Goal: Task Accomplishment & Management: Manage account settings

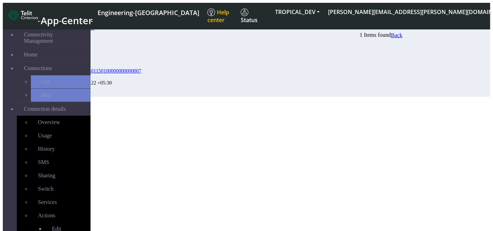
scroll to position [24, 0]
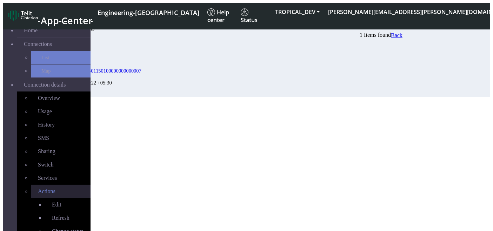
click at [42, 185] on link "Actions" at bounding box center [61, 191] width 60 height 13
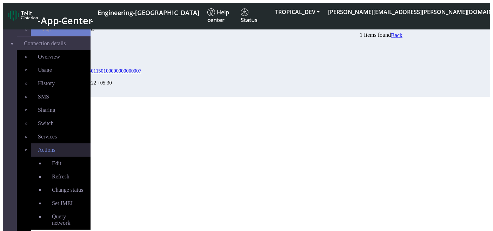
scroll to position [68, 0]
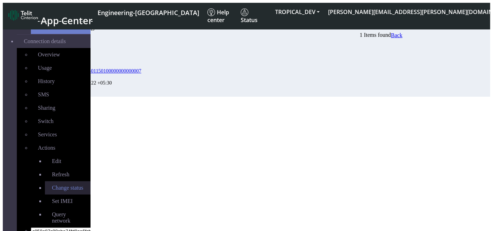
click at [52, 185] on span "Change status" at bounding box center [67, 188] width 31 height 6
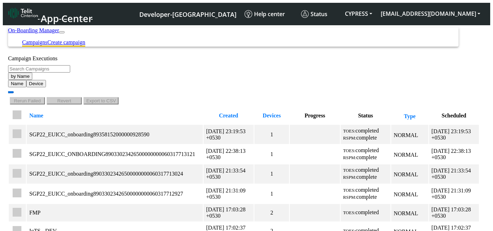
click at [85, 39] on link "Create campaign" at bounding box center [66, 42] width 38 height 6
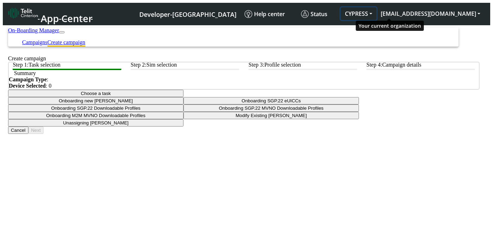
click at [377, 14] on button "CYPRESS" at bounding box center [359, 13] width 36 height 13
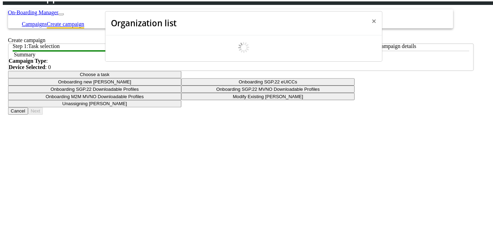
scroll to position [2, 0]
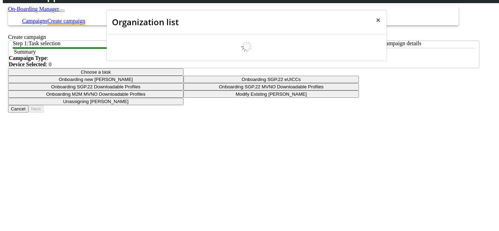
click at [376, 19] on span "×" at bounding box center [378, 20] width 5 height 12
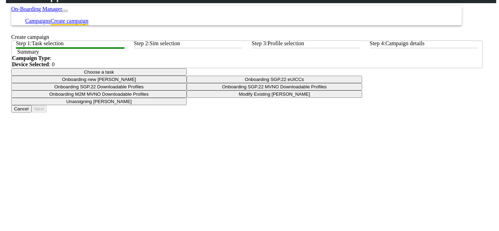
scroll to position [0, 0]
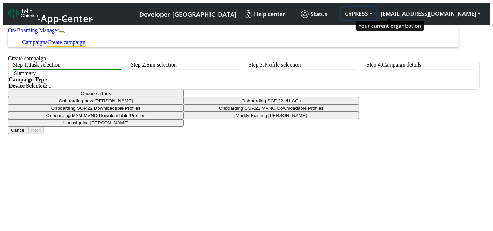
click at [377, 9] on button "CYPRESS" at bounding box center [359, 13] width 36 height 13
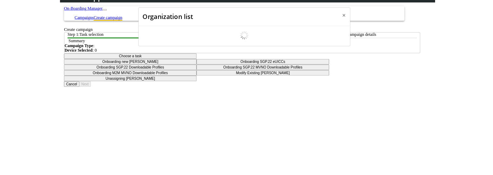
scroll to position [2, 0]
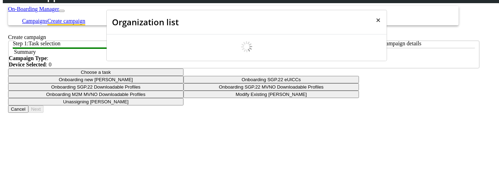
click at [376, 16] on span "×" at bounding box center [378, 20] width 5 height 12
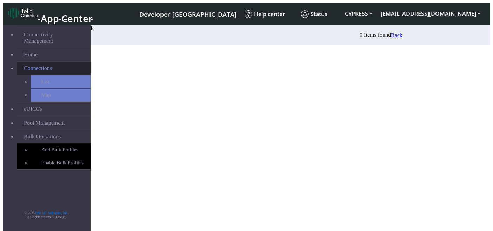
click at [39, 65] on span "Connections" at bounding box center [38, 68] width 28 height 6
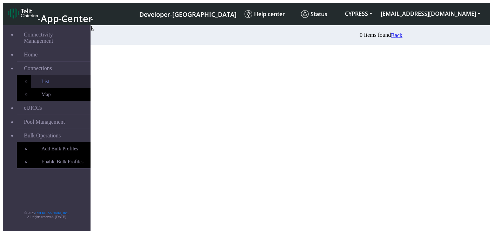
click at [31, 75] on link "List" at bounding box center [61, 81] width 60 height 13
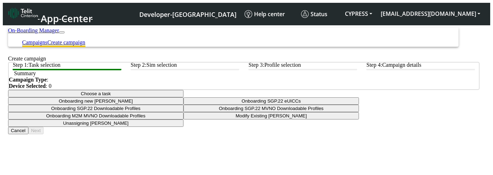
click at [47, 39] on link "Campaigns" at bounding box center [34, 42] width 25 height 6
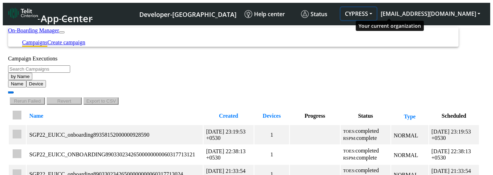
click at [377, 7] on button "CYPRESS" at bounding box center [359, 13] width 36 height 13
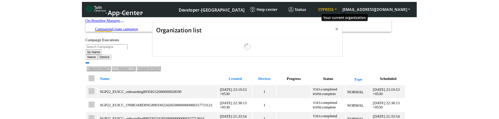
scroll to position [2, 0]
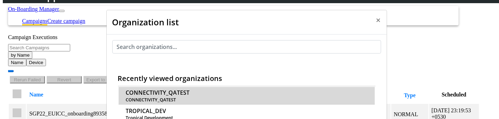
click at [190, 89] on span "CONNECTIVITY_QATEST" at bounding box center [158, 92] width 64 height 7
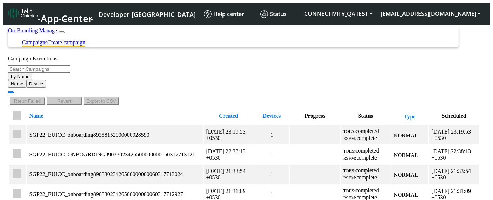
click at [85, 39] on link "Create campaign" at bounding box center [66, 42] width 38 height 6
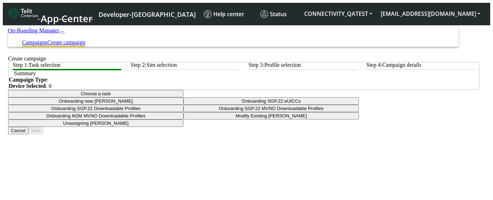
click at [47, 39] on link "Campaigns" at bounding box center [34, 42] width 25 height 6
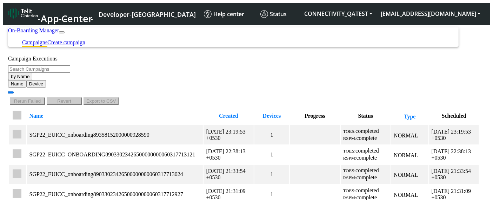
click at [32, 79] on button "by Name" at bounding box center [20, 76] width 24 height 7
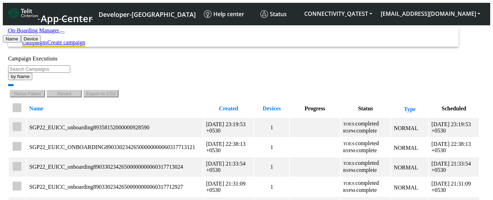
click at [85, 39] on link "Create campaign" at bounding box center [66, 42] width 38 height 6
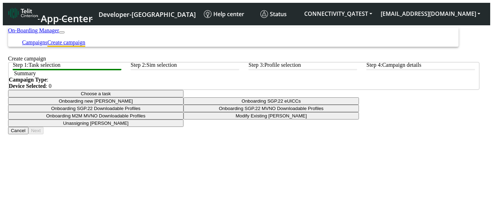
click at [184, 97] on button "Choose a task" at bounding box center [96, 93] width 176 height 7
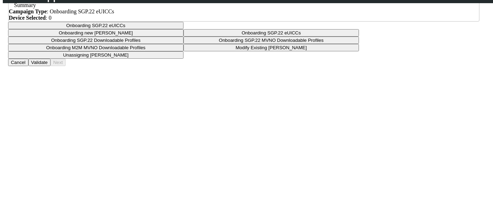
scroll to position [49, 0]
click at [184, 29] on button "Onboarding SGP.22 eUICCs" at bounding box center [96, 24] width 176 height 7
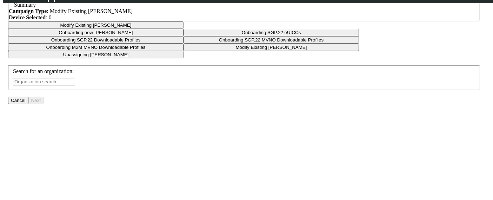
scroll to position [108, 0]
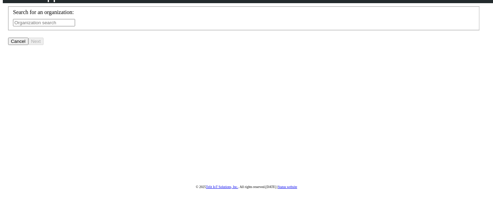
click at [226, 26] on div "Search for an organization:" at bounding box center [244, 17] width 462 height 17
click at [75, 26] on input "text" at bounding box center [44, 22] width 62 height 7
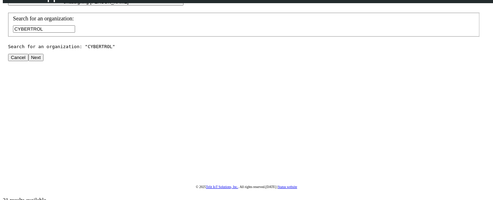
type input "CYBERTROL"
click at [44, 61] on button "Next" at bounding box center [35, 57] width 15 height 7
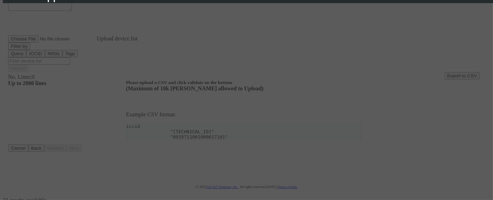
click at [277, 31] on div at bounding box center [246, 100] width 493 height 200
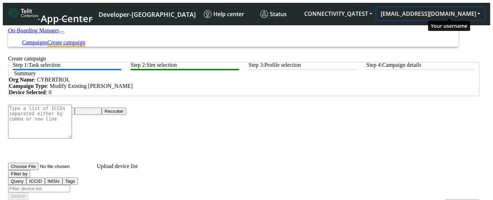
click at [438, 7] on button "[EMAIL_ADDRESS][DOMAIN_NAME]" at bounding box center [431, 13] width 108 height 13
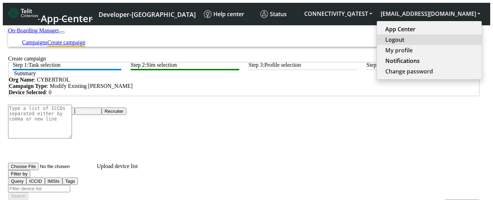
click at [434, 38] on button "Logout" at bounding box center [429, 39] width 105 height 11
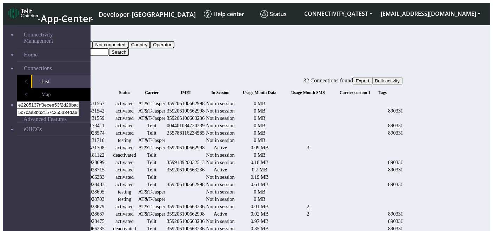
scroll to position [0, 314]
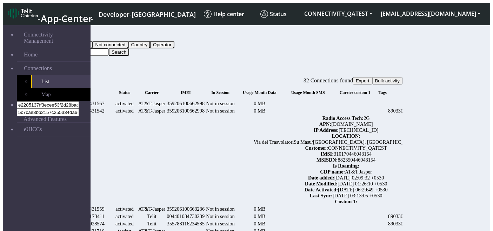
scroll to position [0, 315]
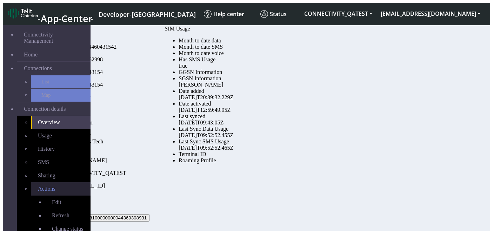
click at [35, 183] on link "Actions" at bounding box center [61, 189] width 60 height 13
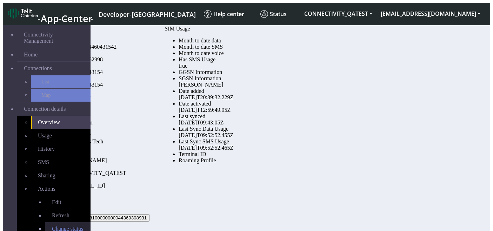
click at [45, 223] on link "Change status" at bounding box center [68, 229] width 46 height 13
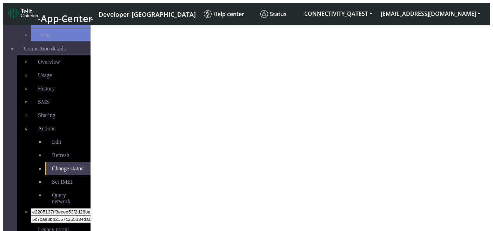
select select "activated"
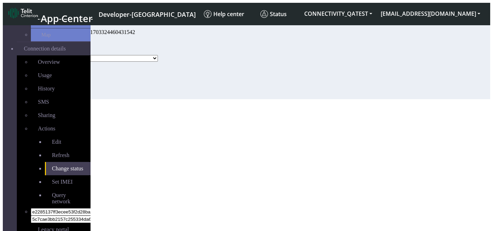
click at [158, 62] on select "Activated Ready Deactivated Inventory Retired" at bounding box center [107, 58] width 101 height 7
click at [186, 99] on section "Connectivity Management Home Connections List Map Connection details Overview U…" at bounding box center [247, 60] width 488 height 77
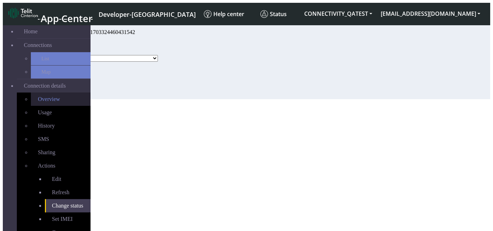
scroll to position [23, 0]
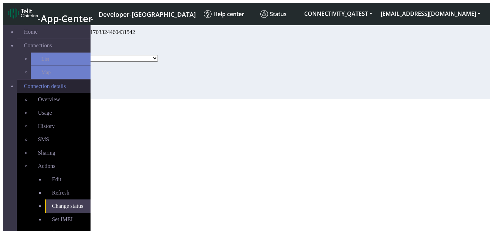
click at [48, 83] on span "Connection details" at bounding box center [45, 86] width 42 height 6
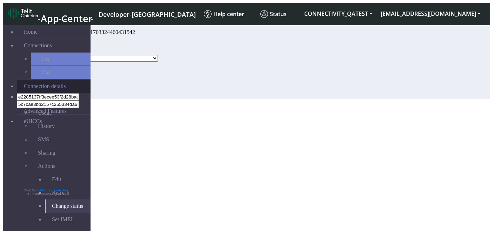
scroll to position [0, 0]
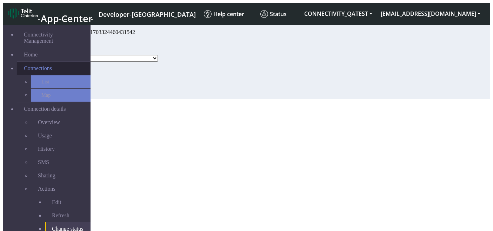
click at [52, 62] on link "Connections" at bounding box center [54, 68] width 74 height 13
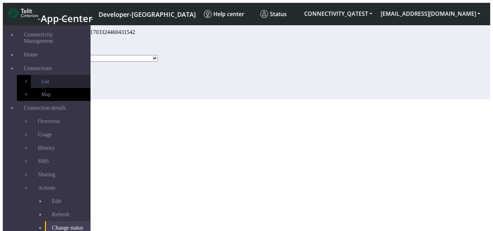
click at [32, 77] on link "List" at bounding box center [61, 81] width 60 height 13
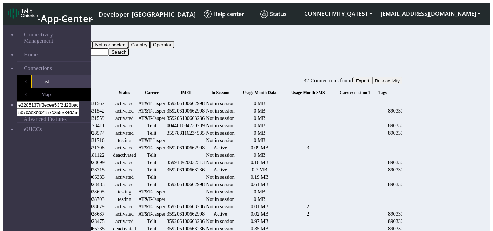
scroll to position [266, 0]
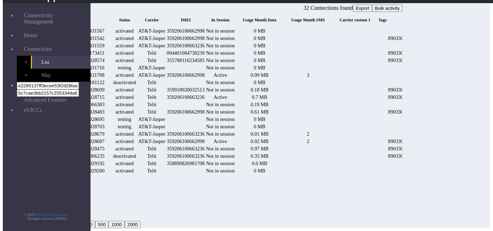
click at [58, 214] on button "20" at bounding box center [52, 217] width 11 height 7
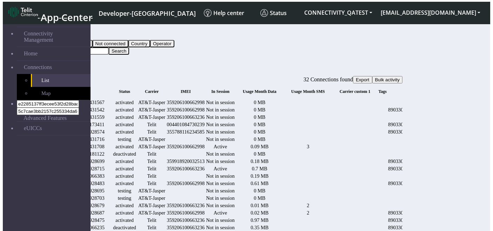
scroll to position [0, 0]
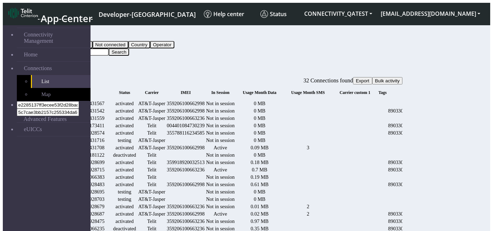
click at [85, 90] on small "ICCID" at bounding box center [79, 92] width 12 height 5
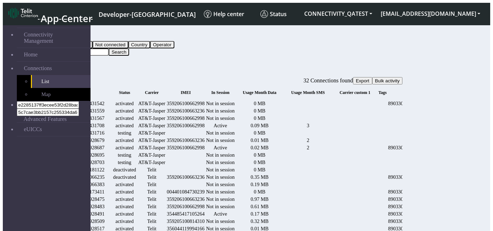
click at [86, 90] on icon at bounding box center [86, 92] width 0 height 5
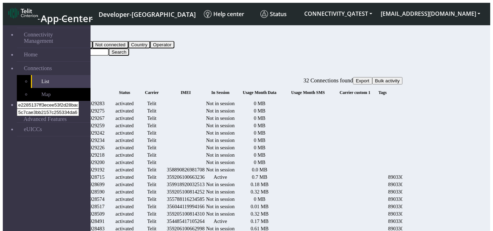
click at [65, 36] on button "Query" at bounding box center [56, 37] width 18 height 7
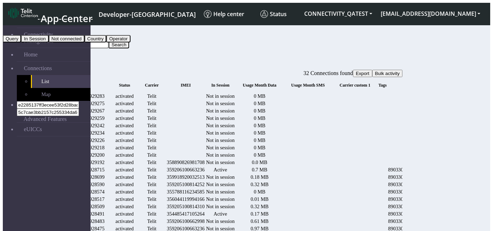
click at [253, 66] on div "Connections" at bounding box center [225, 67] width 356 height 6
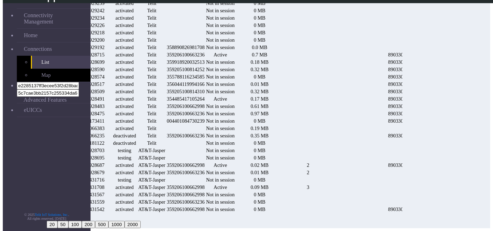
scroll to position [0, 314]
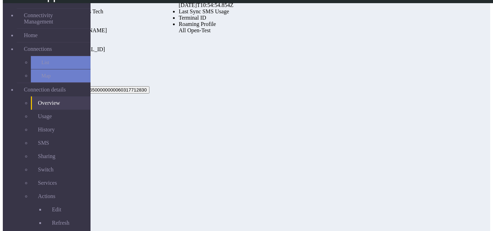
scroll to position [109, 0]
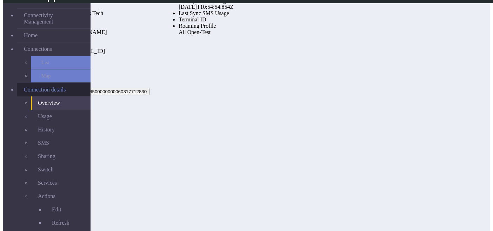
click at [49, 83] on link "Connection details" at bounding box center [54, 89] width 74 height 13
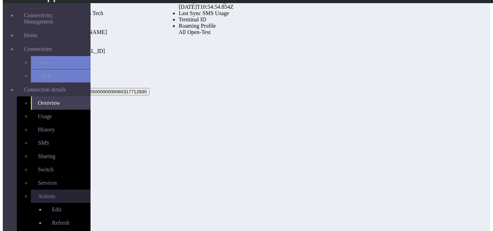
click at [49, 190] on link "Actions" at bounding box center [61, 196] width 60 height 13
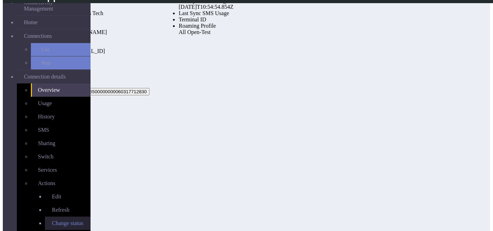
click at [52, 220] on span "Change status" at bounding box center [67, 223] width 31 height 6
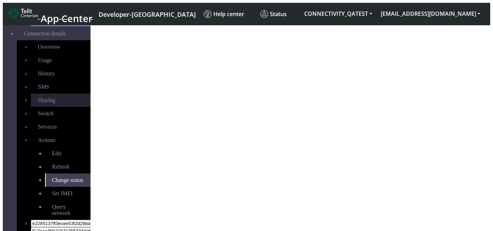
scroll to position [85, 0]
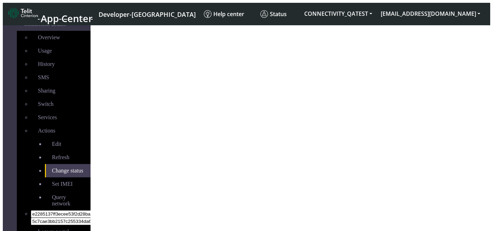
click at [52, 168] on span "Change status" at bounding box center [67, 171] width 31 height 6
click at [45, 151] on link "Refresh" at bounding box center [68, 157] width 46 height 13
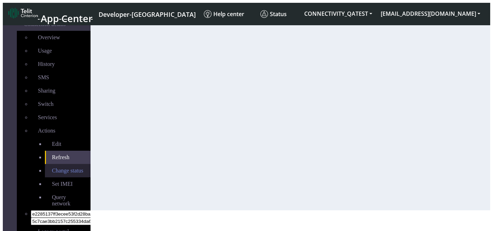
click at [52, 168] on span "Change status" at bounding box center [67, 171] width 31 height 6
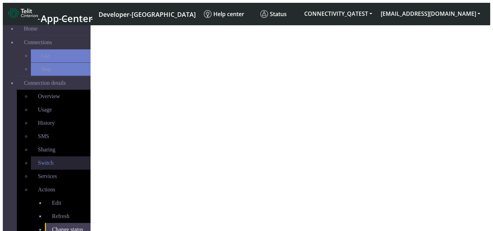
scroll to position [25, 0]
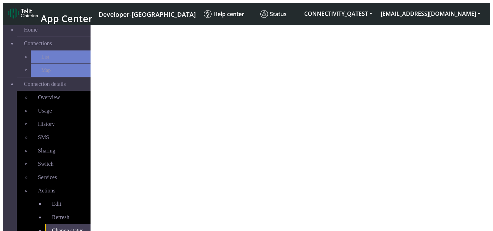
select select "activated"
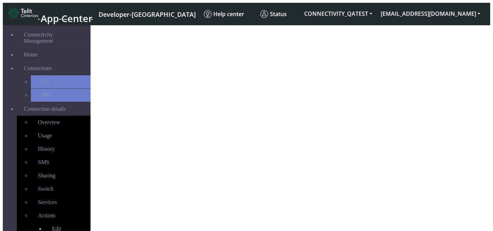
select select "activated"
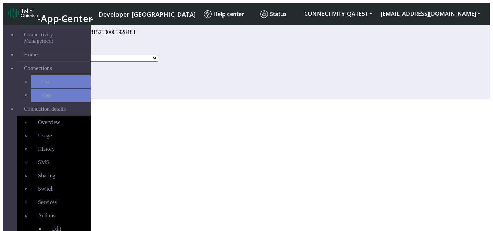
click at [158, 62] on select "Activated Deactivated" at bounding box center [107, 58] width 101 height 7
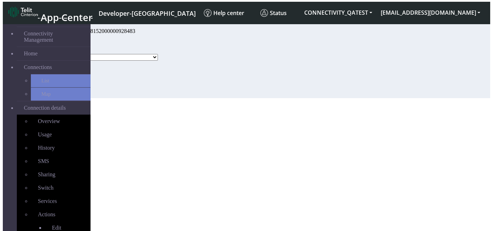
click at [158, 61] on select "Activated Deactivated" at bounding box center [107, 57] width 101 height 7
click at [177, 98] on div "Change status - 89358152000000928483 Status Activated Deactivated Blocked Update" at bounding box center [220, 62] width 347 height 74
click at [169, 61] on div "Status Activated Deactivated Blocked" at bounding box center [113, 54] width 112 height 14
click at [158, 61] on select "Activated Deactivated Blocked" at bounding box center [107, 57] width 101 height 7
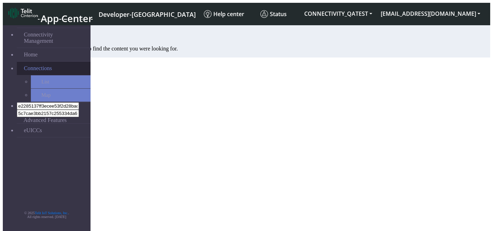
click at [52, 62] on link "Connections" at bounding box center [54, 68] width 74 height 13
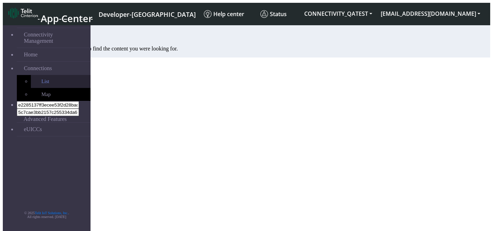
click at [45, 75] on link "List" at bounding box center [61, 81] width 60 height 13
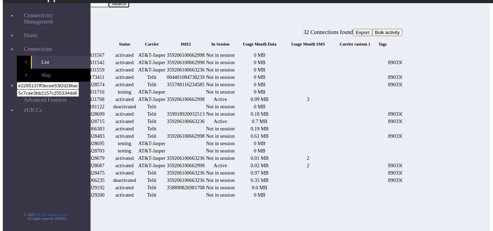
scroll to position [0, 314]
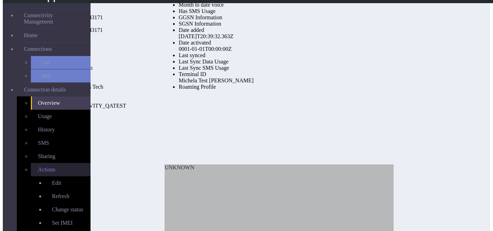
click at [39, 163] on link "Actions" at bounding box center [61, 169] width 60 height 13
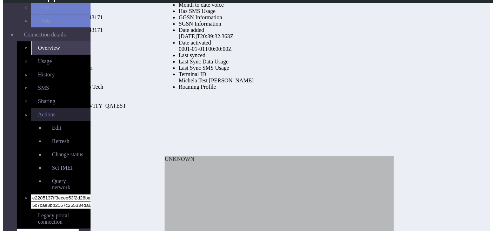
scroll to position [55, 0]
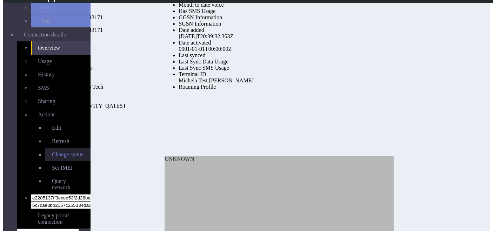
click at [45, 148] on link "Change status" at bounding box center [68, 154] width 46 height 13
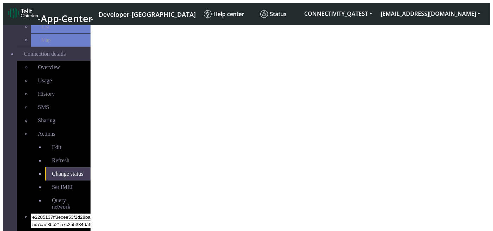
select select "testing"
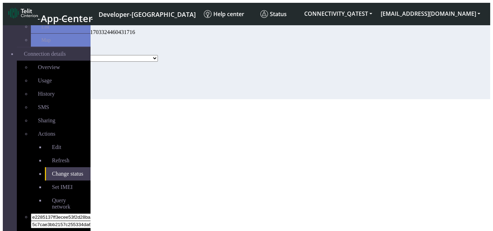
click at [158, 62] on select "Activated Ready Deactivated Inventory Retired Testing" at bounding box center [107, 58] width 101 height 7
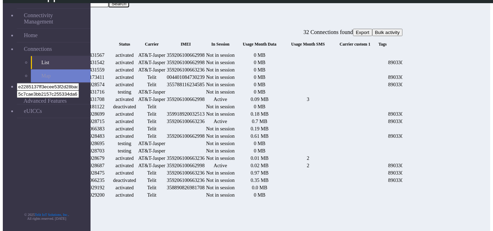
scroll to position [0, 314]
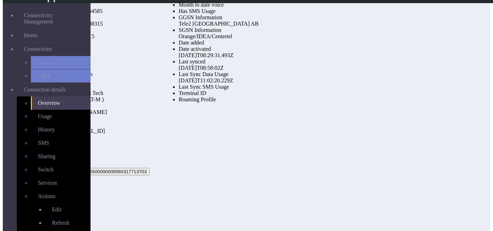
scroll to position [2, 0]
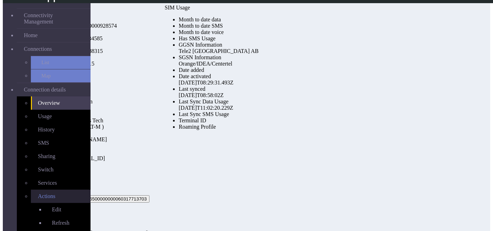
click at [52, 190] on link "Actions" at bounding box center [61, 196] width 60 height 13
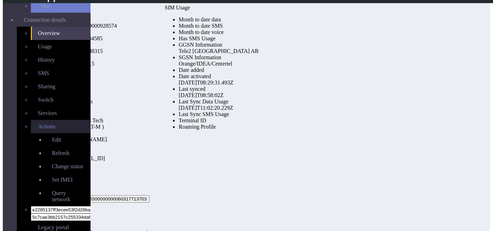
scroll to position [71, 0]
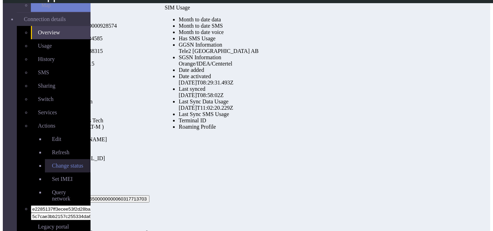
click at [45, 159] on link "Change status" at bounding box center [68, 165] width 46 height 13
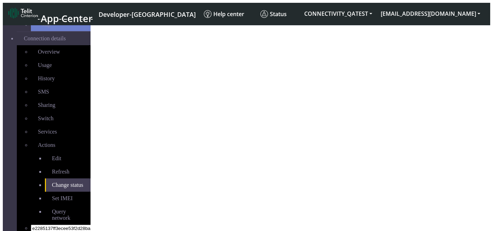
select select "activated"
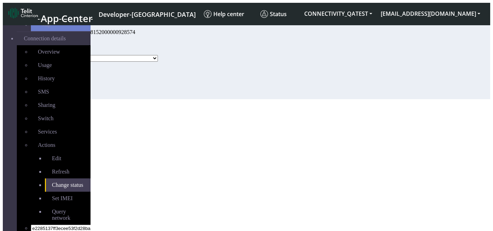
drag, startPoint x: 180, startPoint y: 120, endPoint x: 144, endPoint y: 156, distance: 51.4
click at [144, 99] on section "Connectivity Management Home Connections List Map Connection details Overview U…" at bounding box center [247, 60] width 488 height 77
click at [158, 62] on select "Activated Deactivated Blocked" at bounding box center [107, 58] width 101 height 7
click at [169, 62] on div "Status Activated Deactivated Blocked" at bounding box center [113, 55] width 112 height 14
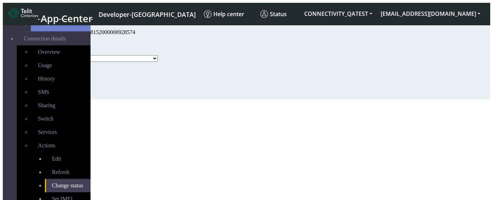
click at [52, 182] on span "Change status" at bounding box center [67, 185] width 31 height 6
click at [52, 169] on span "Refresh" at bounding box center [61, 172] width 18 height 6
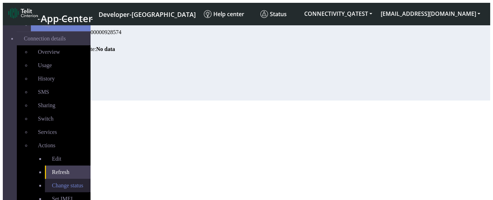
click at [52, 182] on span "Change status" at bounding box center [67, 185] width 31 height 6
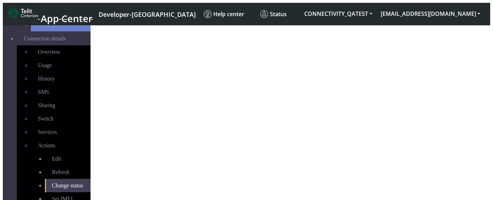
select select "activated"
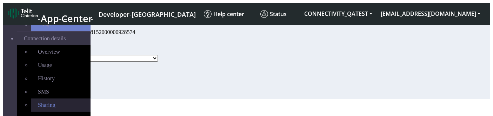
scroll to position [91, 0]
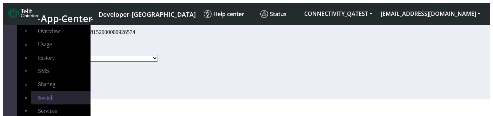
click at [31, 91] on link "Switch" at bounding box center [61, 97] width 60 height 13
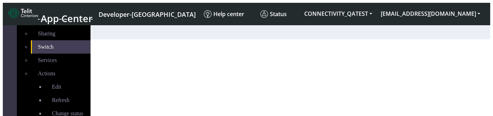
scroll to position [143, 0]
click at [51, 107] on link "Change status" at bounding box center [68, 113] width 46 height 13
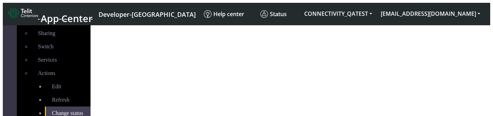
select select "activated"
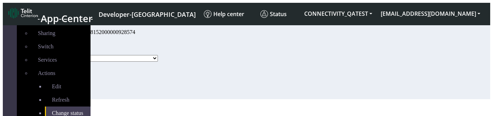
click at [158, 62] on select "Activated Deactivated Blocked" at bounding box center [107, 58] width 101 height 7
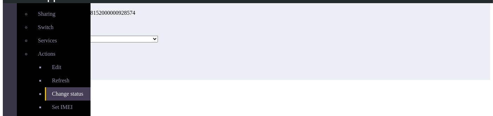
scroll to position [19, 0]
click at [158, 42] on select "Activated Deactivated Blocked" at bounding box center [107, 39] width 101 height 7
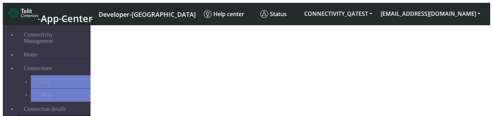
select select "activated"
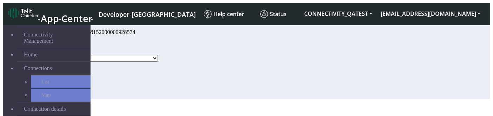
click at [158, 62] on select "Activated Deactivated" at bounding box center [107, 58] width 101 height 7
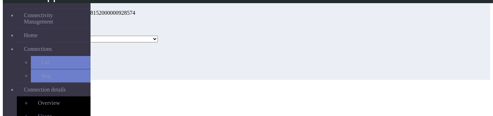
click at [148, 41] on div "Status Activated Deactivated Blocked" at bounding box center [113, 35] width 112 height 14
click at [158, 42] on select "Activated Deactivated Blocked" at bounding box center [107, 39] width 101 height 7
click at [270, 80] on div "Change status - 89358152000000928574 Status Activated Deactivated Blocked Update" at bounding box center [220, 43] width 347 height 74
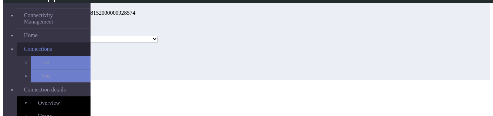
click at [24, 46] on span "Connections" at bounding box center [38, 49] width 28 height 6
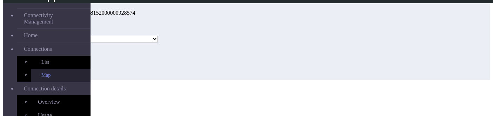
click at [41, 69] on link "Map" at bounding box center [61, 75] width 60 height 13
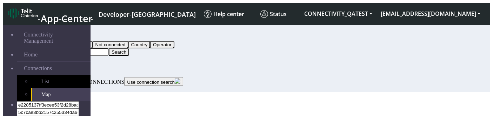
click at [109, 48] on input "Search..." at bounding box center [78, 51] width 62 height 7
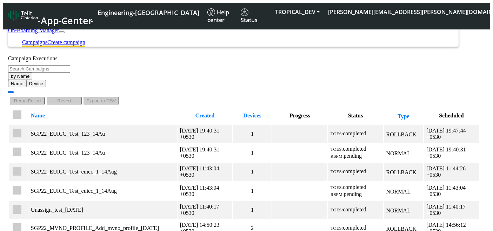
click at [85, 39] on link "Create campaign" at bounding box center [66, 42] width 38 height 6
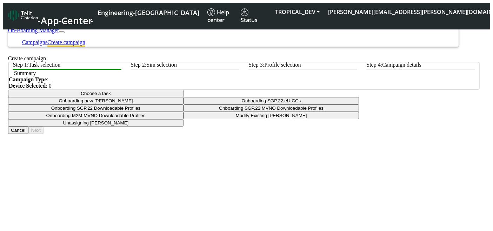
click at [184, 97] on button "Choose a task" at bounding box center [96, 93] width 176 height 7
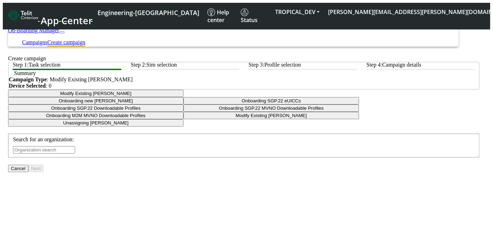
scroll to position [76, 0]
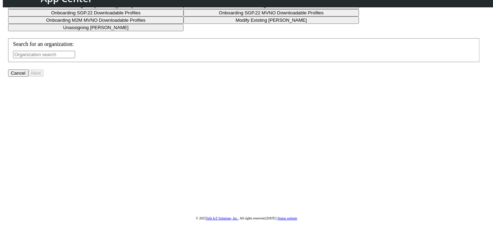
click at [75, 58] on input "text" at bounding box center [44, 54] width 62 height 7
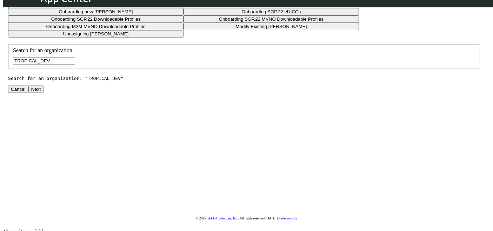
type input "TROPICAL_DEV"
click at [44, 93] on button "Next" at bounding box center [35, 89] width 15 height 7
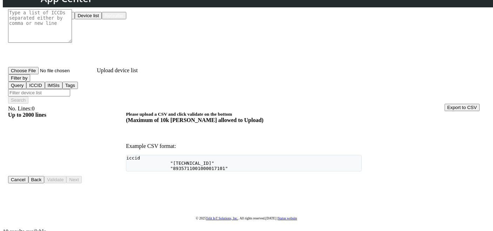
click at [102, 19] on button "Device list" at bounding box center [88, 15] width 27 height 7
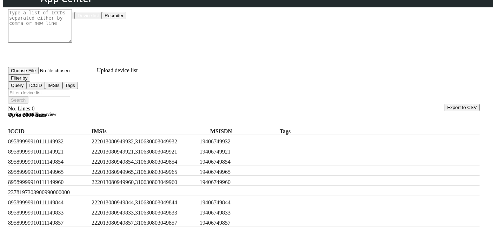
click at [63, 139] on label "89589999910111149932" at bounding box center [48, 142] width 81 height 6
copy label "89589999910111149932"
click at [70, 89] on input "Filter device list" at bounding box center [39, 92] width 62 height 7
paste input "89589999910111149932"
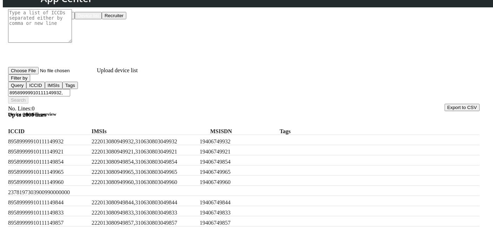
click at [84, 150] on div "89589999910111149921 222013080949921,310630803049921 19406749921" at bounding box center [244, 150] width 472 height 10
copy label "89589999910111149921"
click at [70, 89] on input "89589999910111149932," at bounding box center [39, 92] width 62 height 7
paste input "89589999910111149921"
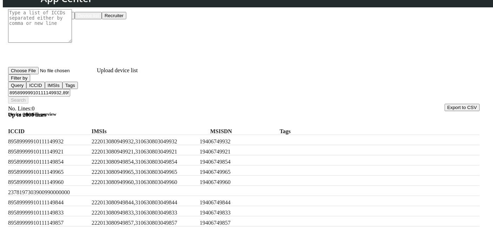
type input "89589999910111149932,89589999910111149921"
click at [290, 112] on h5 "Device selection preview" at bounding box center [244, 115] width 472 height 6
click at [29, 82] on button "Filter by" at bounding box center [19, 77] width 22 height 7
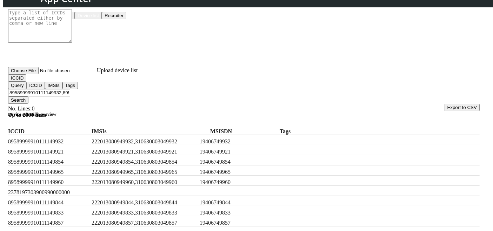
click at [28, 97] on button "Search" at bounding box center [18, 100] width 20 height 7
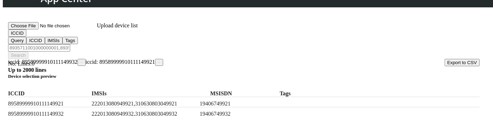
scroll to position [121, 0]
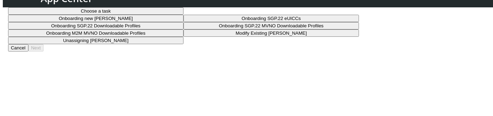
scroll to position [64, 0]
click at [237, 7] on div at bounding box center [244, 7] width 472 height 0
click at [184, 14] on button "Choose a task" at bounding box center [96, 10] width 176 height 7
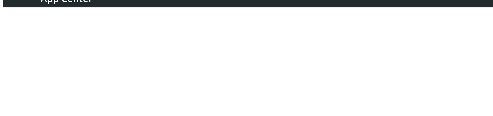
scroll to position [113, 0]
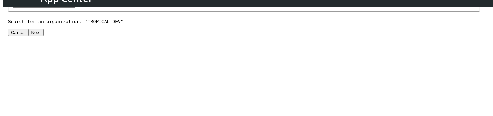
scroll to position [191, 0]
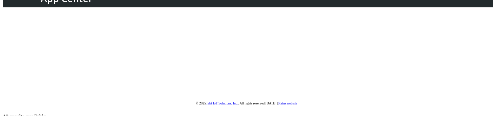
type input "TROPICAL_DEV"
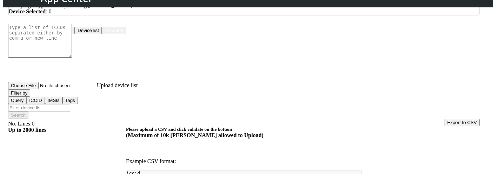
scroll to position [46, 0]
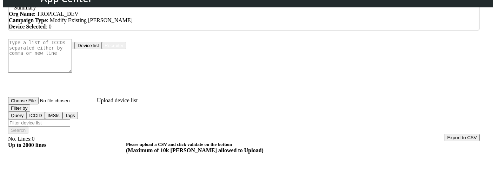
click at [102, 49] on button "Device list" at bounding box center [88, 45] width 27 height 7
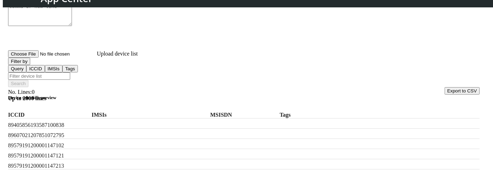
scroll to position [0, 0]
click at [163, 112] on label "IMSIs" at bounding box center [144, 115] width 105 height 6
click at [30, 65] on button "Filter by" at bounding box center [19, 61] width 22 height 7
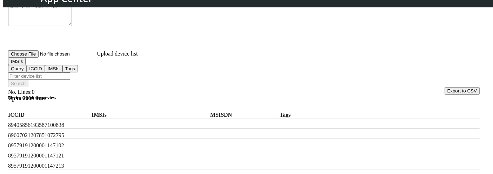
click at [67, 116] on label "89607021207851072795" at bounding box center [48, 135] width 81 height 6
copy label "89607021207851072795"
click at [70, 72] on input "Filter device list" at bounding box center [39, 75] width 62 height 7
paste input "89607021207851072795"
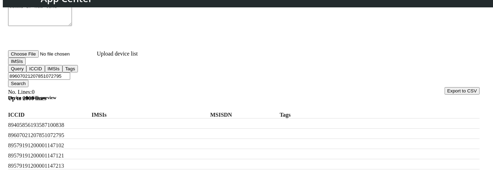
type input "89607021207851072795"
click at [28, 80] on button "Search" at bounding box center [18, 83] width 20 height 7
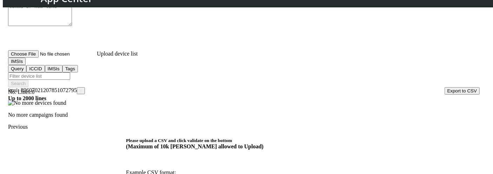
click at [82, 88] on span "×" at bounding box center [81, 90] width 2 height 5
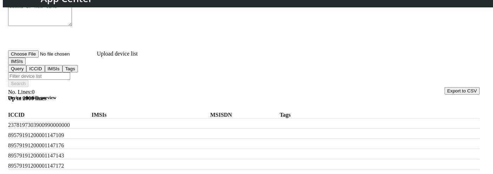
click at [26, 65] on button "IMSIs" at bounding box center [17, 61] width 18 height 7
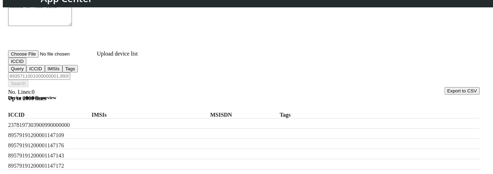
click at [70, 73] on input "Filter device list" at bounding box center [39, 75] width 62 height 7
paste input "89607021207851072795"
type input "89607021207851072795"
click at [28, 80] on button "Search" at bounding box center [18, 83] width 20 height 7
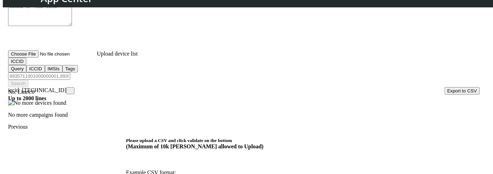
click at [72, 88] on span "×" at bounding box center [70, 90] width 2 height 5
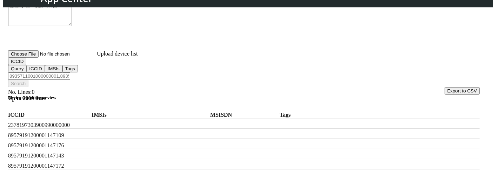
scroll to position [200, 0]
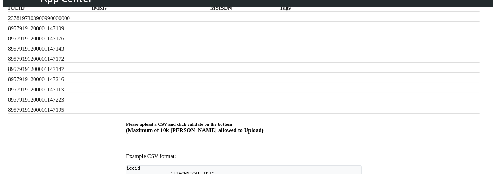
checkbox input "true"
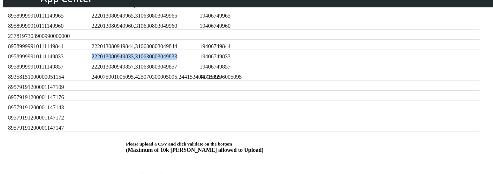
drag, startPoint x: 109, startPoint y: 77, endPoint x: 211, endPoint y: 81, distance: 101.5
click at [197, 60] on label "222013080949833,310630803049833" at bounding box center [144, 56] width 105 height 6
copy label "222013080949833,310630803049833"
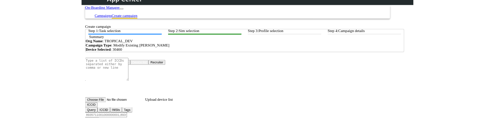
scroll to position [120, 0]
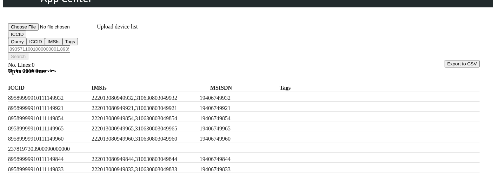
click at [70, 45] on input "Filter device list" at bounding box center [39, 48] width 62 height 7
paste input "222013080949833,310630803049833"
type input "222013080949833,310630803049833"
click at [26, 38] on button "ICCID" at bounding box center [17, 34] width 18 height 7
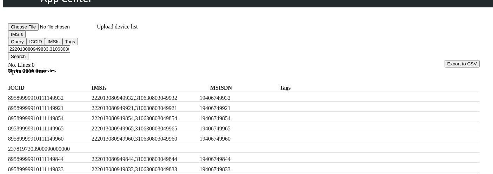
click at [28, 53] on button "Search" at bounding box center [18, 56] width 20 height 7
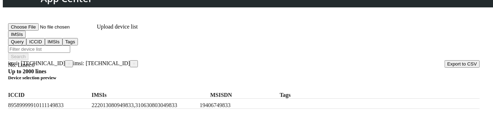
click at [133, 61] on span "×" at bounding box center [134, 63] width 2 height 5
click at [70, 45] on input "Filter device list" at bounding box center [39, 48] width 62 height 7
paste input "222013080949833,310630803049833"
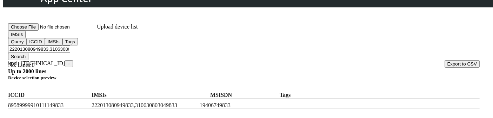
type input "222013080949833,310630803049833"
click at [28, 53] on button "Search" at bounding box center [18, 56] width 20 height 7
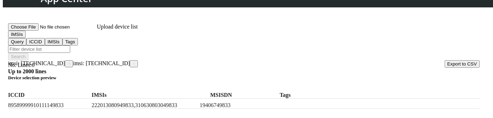
click at [70, 61] on span "×" at bounding box center [69, 63] width 2 height 5
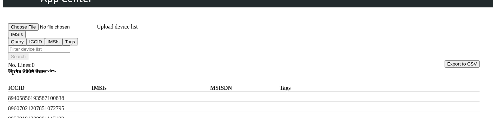
click at [161, 85] on label "IMSIs" at bounding box center [144, 88] width 105 height 6
copy label "IMSIs"
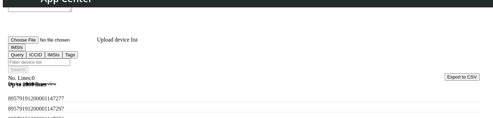
scroll to position [0, 0]
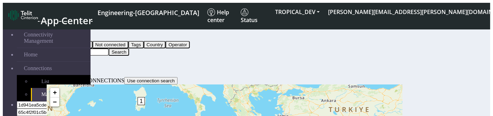
click at [109, 48] on input "Search..." at bounding box center [78, 51] width 62 height 7
type input "222222"
click at [129, 48] on button "Search" at bounding box center [119, 51] width 20 height 7
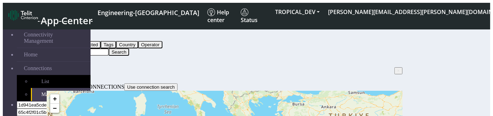
click at [109, 48] on input "222222" at bounding box center [78, 51] width 62 height 7
click at [129, 48] on button "Search" at bounding box center [119, 51] width 20 height 7
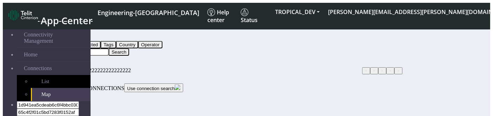
click at [129, 48] on button "Search" at bounding box center [119, 51] width 20 height 7
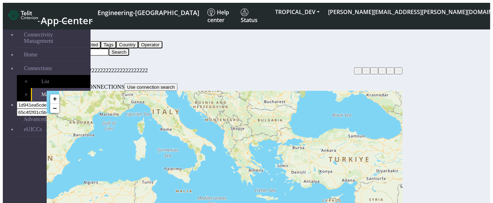
click at [65, 34] on button "Query" at bounding box center [56, 37] width 18 height 7
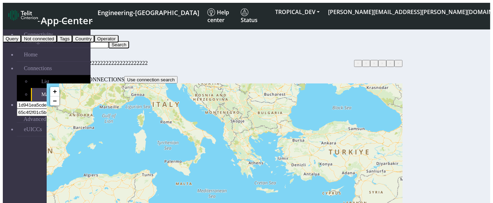
click at [57, 42] on button "Not connected" at bounding box center [39, 38] width 36 height 7
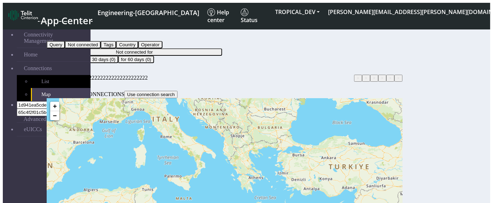
click at [82, 39] on button "Not connected" at bounding box center [65, 37] width 36 height 7
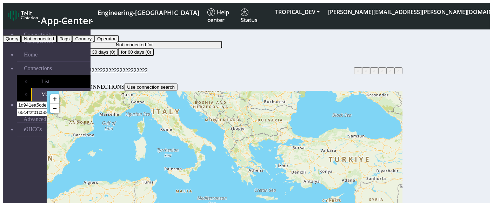
click at [94, 42] on button "Country" at bounding box center [83, 38] width 22 height 7
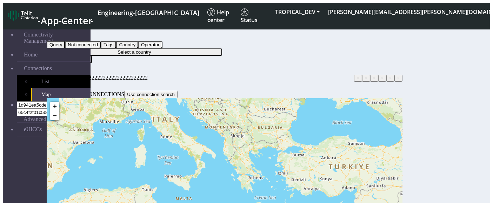
click at [69, 34] on button "Country" at bounding box center [58, 37] width 22 height 7
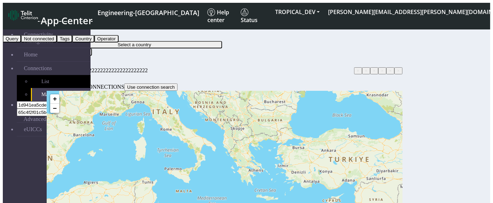
click at [119, 42] on button "Operator" at bounding box center [106, 38] width 24 height 7
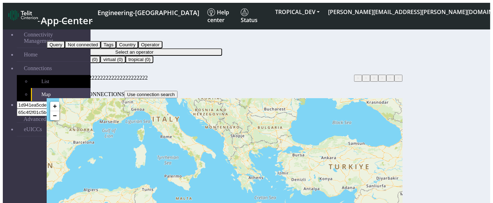
click at [71, 34] on button "Operator" at bounding box center [59, 37] width 24 height 7
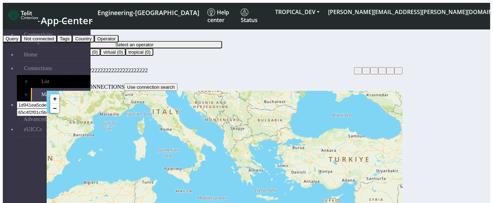
click at [21, 42] on button "Query" at bounding box center [12, 38] width 18 height 7
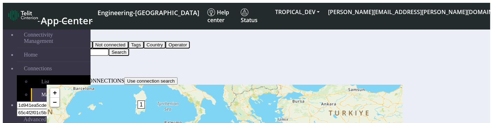
click at [109, 48] on input "Search..." at bounding box center [78, 51] width 62 height 7
type input "22222222"
click at [129, 48] on button "Search" at bounding box center [119, 51] width 20 height 7
click at [109, 48] on input "Search..." at bounding box center [78, 51] width 62 height 7
type input "2222"
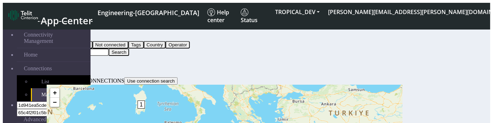
click at [129, 48] on button "Search" at bounding box center [119, 51] width 20 height 7
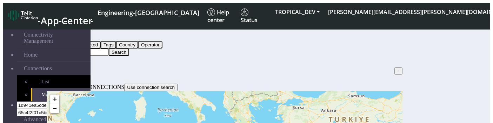
click at [129, 48] on button "Search" at bounding box center [119, 51] width 20 height 7
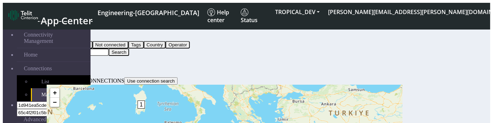
click at [109, 48] on input "Search..." at bounding box center [78, 51] width 62 height 7
type input "222"
click at [129, 48] on button "Search" at bounding box center [119, 51] width 20 height 7
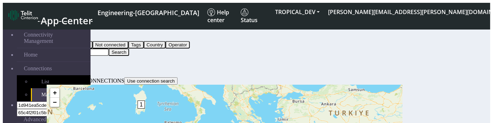
click at [109, 48] on input "Search..." at bounding box center [78, 51] width 62 height 7
paste input "222"
type input "222"
click at [129, 48] on button "Search" at bounding box center [119, 51] width 20 height 7
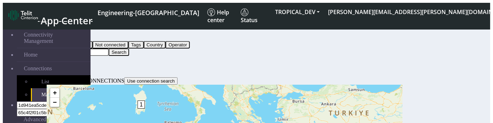
click at [129, 48] on button "Search" at bounding box center [119, 51] width 20 height 7
click at [109, 48] on input "Search..." at bounding box center [78, 51] width 62 height 7
type input "2222"
click at [403, 27] on div "Filter by Query Query In Session Not connected Tags Country Operator 2222 Search" at bounding box center [225, 41] width 356 height 28
click at [129, 48] on button "Search" at bounding box center [119, 51] width 20 height 7
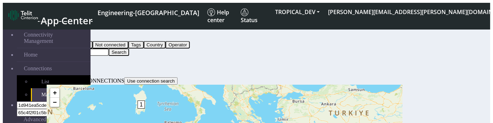
click at [129, 48] on button "Search" at bounding box center [119, 51] width 20 height 7
click at [109, 48] on input "Search..." at bounding box center [78, 51] width 62 height 7
type input "2222"
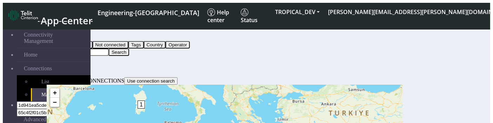
click at [129, 48] on button "Search" at bounding box center [119, 51] width 20 height 7
click at [109, 48] on input "Search..." at bounding box center [78, 51] width 62 height 7
click at [129, 48] on button "Search" at bounding box center [119, 51] width 20 height 7
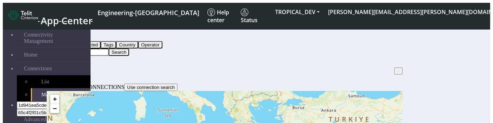
click at [129, 48] on button "Search" at bounding box center [119, 51] width 20 height 7
click at [109, 48] on input "2222" at bounding box center [78, 51] width 62 height 7
type input "222"
click at [129, 48] on button "Search" at bounding box center [119, 51] width 20 height 7
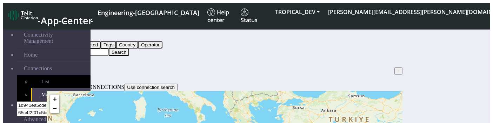
click at [129, 48] on button "Search" at bounding box center [119, 51] width 20 height 7
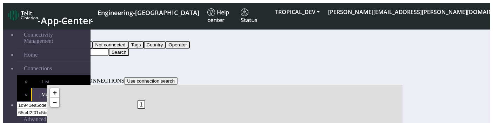
click at [109, 48] on input "Search..." at bounding box center [78, 51] width 62 height 7
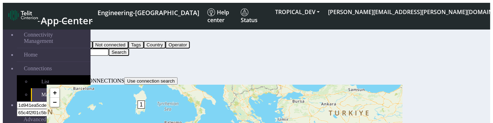
click at [129, 48] on button "Search" at bounding box center [119, 51] width 20 height 7
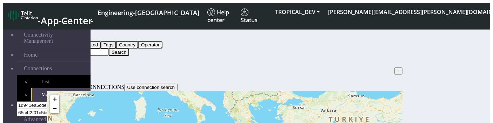
click at [129, 48] on button "Search" at bounding box center [119, 51] width 20 height 7
click at [109, 48] on input "222" at bounding box center [78, 51] width 62 height 7
click at [129, 48] on button "Search" at bounding box center [119, 51] width 20 height 7
click at [109, 48] on input "2229" at bounding box center [78, 51] width 62 height 7
click at [129, 48] on button "Search" at bounding box center [119, 51] width 20 height 7
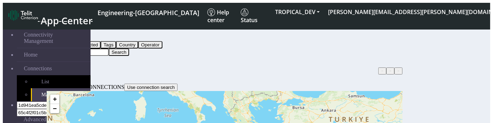
click at [129, 48] on button "Search" at bounding box center [119, 51] width 20 height 7
click at [109, 48] on input "223" at bounding box center [78, 51] width 62 height 7
type input "222"
click at [129, 48] on button "Search" at bounding box center [119, 51] width 20 height 7
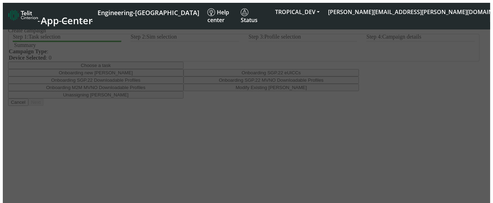
click at [239, 117] on div at bounding box center [247, 153] width 488 height 263
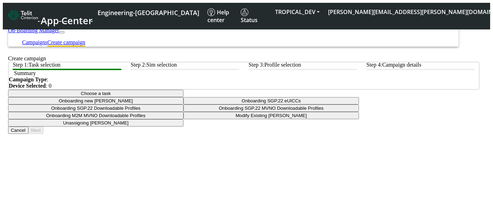
click at [184, 97] on button "Choose a task" at bounding box center [96, 93] width 176 height 7
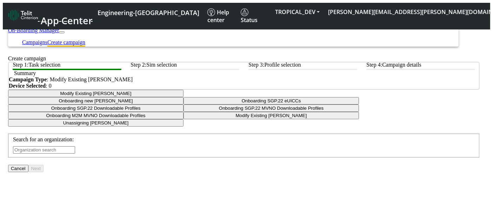
scroll to position [104, 0]
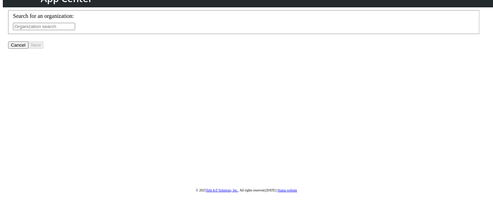
click at [75, 30] on input "text" at bounding box center [44, 26] width 62 height 7
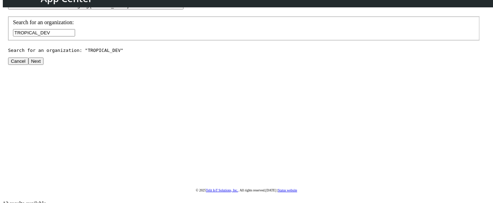
type input "TROPICAL_DEV"
click at [44, 65] on button "Next" at bounding box center [35, 61] width 15 height 7
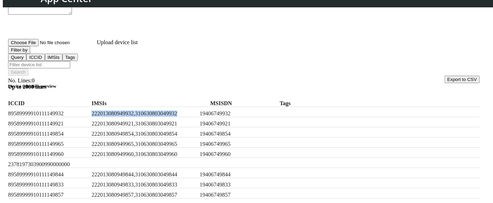
drag, startPoint x: 108, startPoint y: 104, endPoint x: 211, endPoint y: 101, distance: 102.5
click at [197, 111] on label "222013080949932,310630803049932" at bounding box center [144, 114] width 105 height 6
copy label "222013080949932,310630803049932"
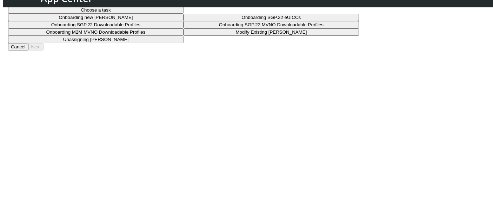
scroll to position [65, 0]
click at [184, 13] on button "Choose a task" at bounding box center [96, 9] width 176 height 7
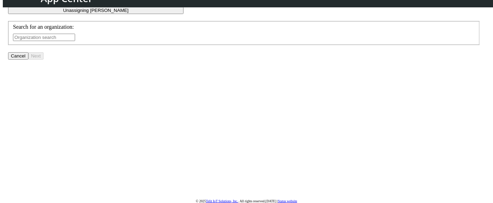
scroll to position [101, 0]
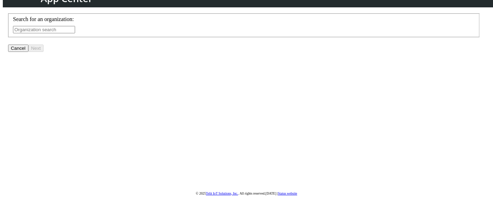
click at [75, 33] on input "text" at bounding box center [44, 29] width 62 height 7
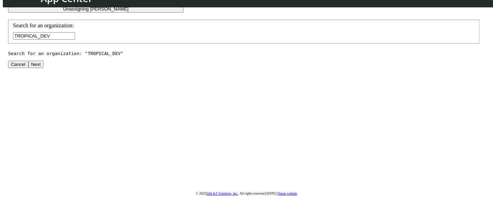
type input "TROPICAL_DEV"
click at [44, 68] on button "Next" at bounding box center [35, 64] width 15 height 7
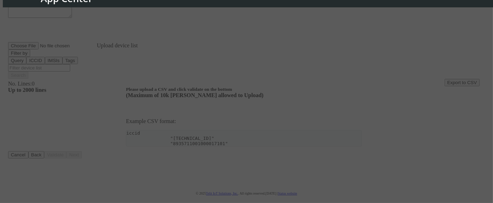
click at [274, 44] on div at bounding box center [246, 101] width 493 height 203
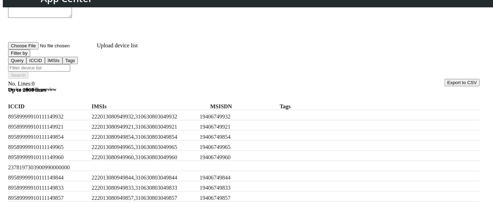
click at [30, 55] on button "Filter by" at bounding box center [19, 52] width 22 height 7
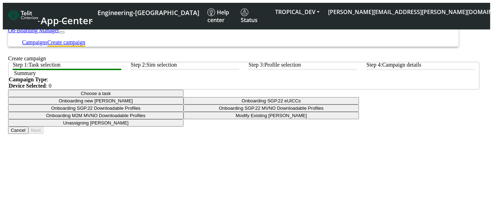
click at [184, 97] on button "Choose a task" at bounding box center [96, 93] width 176 height 7
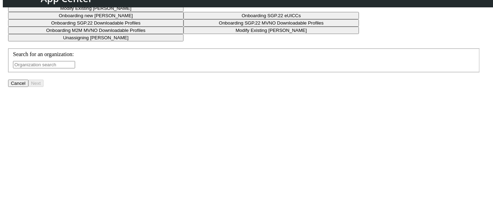
scroll to position [67, 0]
click at [75, 67] on input "text" at bounding box center [44, 63] width 62 height 7
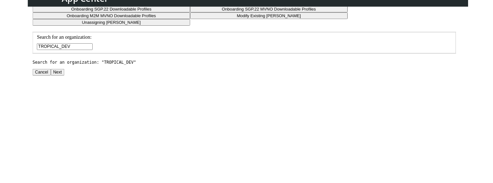
scroll to position [86, 0]
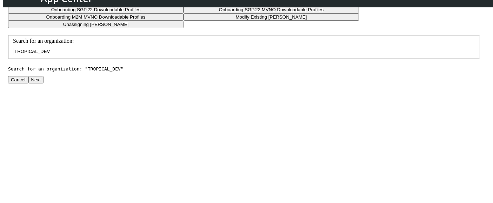
type input "TROPICAL_DEV"
click at [44, 84] on button "Next" at bounding box center [35, 79] width 15 height 7
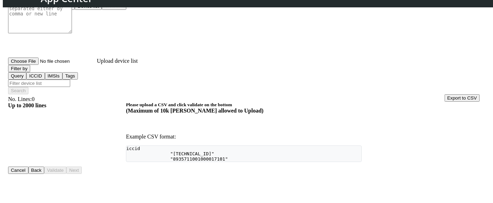
click at [102, 10] on button "Device list" at bounding box center [88, 5] width 27 height 7
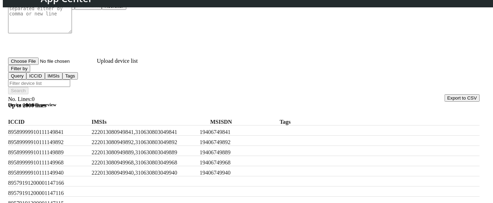
click at [30, 71] on button "Filter by" at bounding box center [19, 68] width 22 height 7
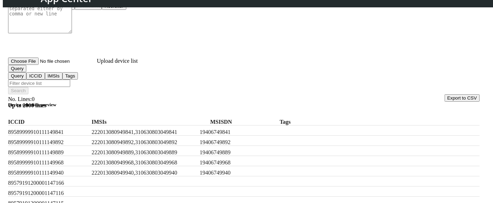
click at [26, 72] on button "Query" at bounding box center [17, 68] width 18 height 7
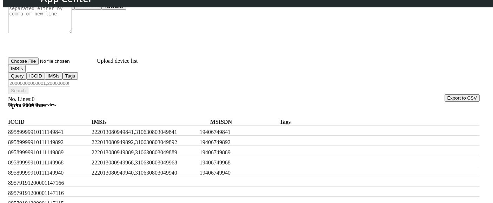
click at [26, 72] on button "IMSIs" at bounding box center [17, 68] width 18 height 7
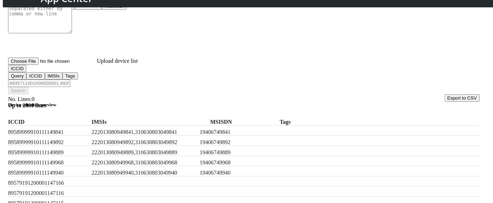
click at [26, 72] on button "ICCID" at bounding box center [17, 68] width 18 height 7
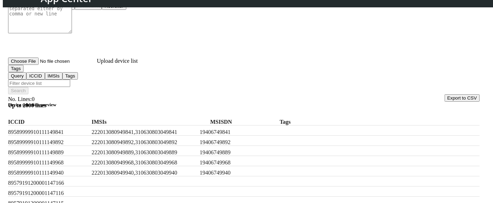
click at [24, 70] on button "Tags" at bounding box center [15, 68] width 15 height 7
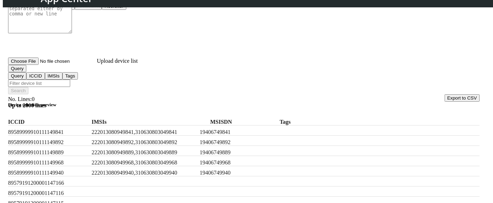
click at [26, 72] on button "Query" at bounding box center [17, 68] width 18 height 7
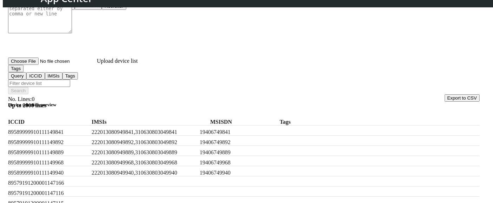
click at [300, 187] on div "89579191200001147166" at bounding box center [244, 182] width 472 height 10
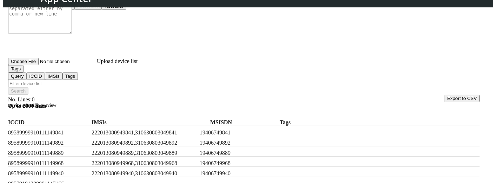
click at [24, 72] on button "Tags" at bounding box center [15, 68] width 15 height 7
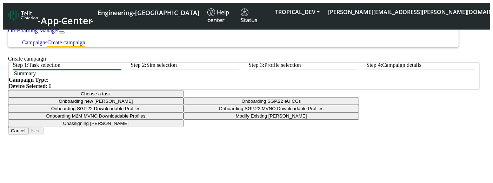
click at [270, 90] on div at bounding box center [244, 90] width 472 height 0
click at [184, 97] on button "Choose a task" at bounding box center [96, 93] width 176 height 7
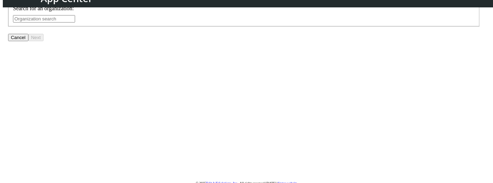
scroll to position [112, 0]
click at [75, 22] on input "t" at bounding box center [44, 18] width 62 height 7
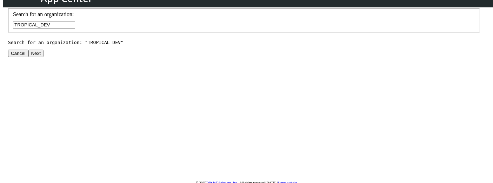
type input "TROPICAL_DEV"
click at [44, 57] on button "Next" at bounding box center [35, 52] width 15 height 7
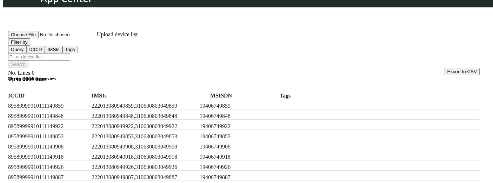
click at [30, 46] on button "Filter by" at bounding box center [19, 41] width 22 height 7
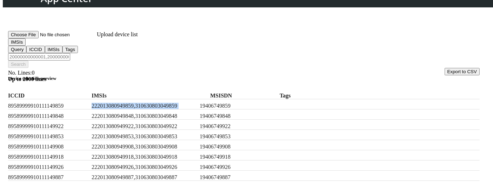
drag, startPoint x: 109, startPoint y: 93, endPoint x: 217, endPoint y: 95, distance: 107.8
click at [217, 99] on div "89589999910111149859 222013080949859,310630803049859 19406749859" at bounding box center [244, 104] width 472 height 10
copy label "222013080949859,310630803049859"
click at [70, 53] on input "Filter device list" at bounding box center [39, 56] width 62 height 7
paste input "222013080949859,310630803049859"
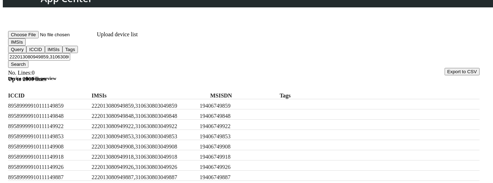
type input "222013080949859,310630803049859"
click at [28, 60] on button "Search" at bounding box center [18, 63] width 20 height 7
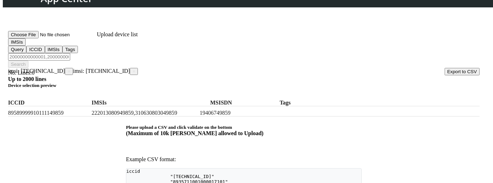
click at [70, 69] on span "×" at bounding box center [69, 71] width 2 height 5
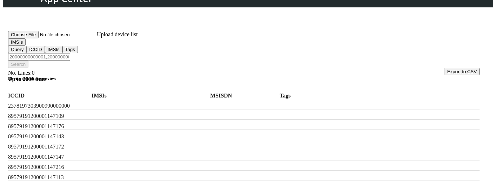
scroll to position [191, 0]
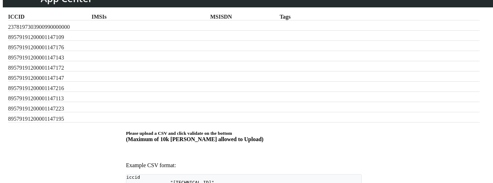
click at [49, 105] on label "89579191200001147223" at bounding box center [48, 108] width 81 height 6
copy label "89579191200001147223"
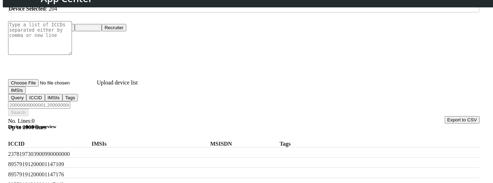
scroll to position [64, 0]
paste input "89579191200001147223"
click at [70, 101] on input "89579191200001147223" at bounding box center [39, 104] width 62 height 7
click at [69, 161] on label "89579191200001147109" at bounding box center [48, 164] width 81 height 6
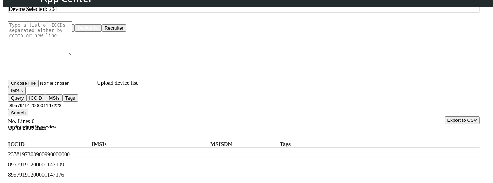
click at [69, 161] on label "89579191200001147109" at bounding box center [48, 164] width 81 height 6
click at [52, 151] on label "2378197303900990000000" at bounding box center [48, 154] width 81 height 6
copy label "2378197303900990000000"
click at [70, 101] on input "89579191200001147223" at bounding box center [39, 104] width 62 height 7
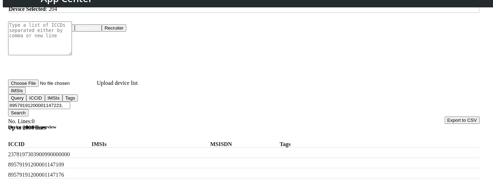
paste input "2378197303900990000000"
type input "89579191200001147223,2378197303900990000000"
click at [43, 32] on div "Choose One: Upload devices Device list Recruiter" at bounding box center [244, 27] width 472 height 7
click at [26, 91] on button "IMSIs" at bounding box center [17, 90] width 18 height 7
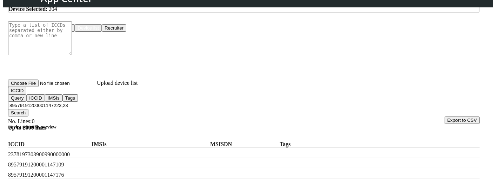
click at [28, 109] on button "Search" at bounding box center [18, 112] width 20 height 7
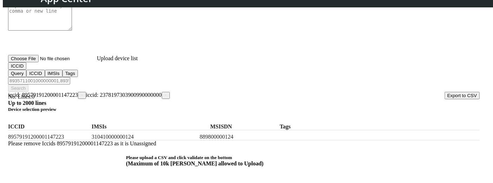
scroll to position [89, 0]
click at [165, 92] on span "×" at bounding box center [166, 94] width 2 height 5
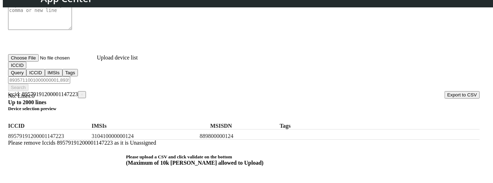
click at [83, 92] on span "×" at bounding box center [82, 94] width 2 height 5
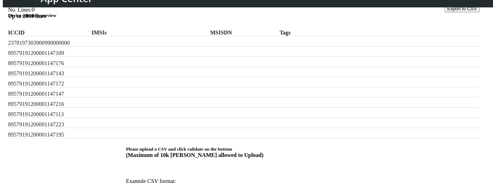
scroll to position [0, 0]
checkbox input "true"
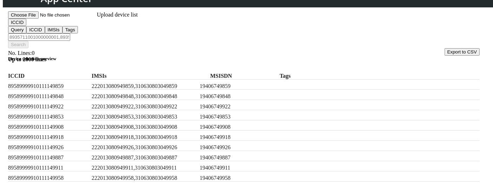
scroll to position [130, 0]
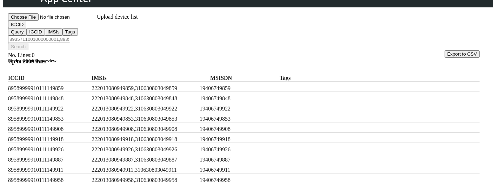
click at [127, 95] on label "222013080949848,310630803049848" at bounding box center [144, 98] width 105 height 6
copy label "222013080949848,310630803049848"
click at [70, 35] on input "Filter device list" at bounding box center [39, 38] width 62 height 7
paste input "222013080949848,310630803049848"
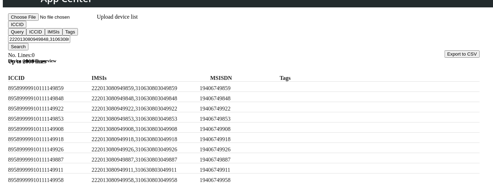
click at [131, 85] on label "222013080949859,310630803049859" at bounding box center [144, 88] width 105 height 6
copy label "222013080949859,310630803049859"
click at [70, 35] on input "222013080949848,310630803049848," at bounding box center [39, 38] width 62 height 7
paste input "222013080949859,310630803049859"
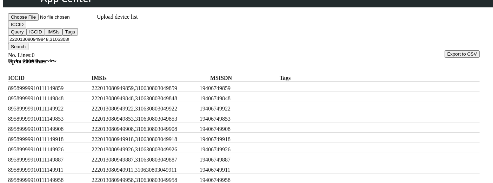
type input "222013080949848,310630803049848,222013080949859,310630803049859"
click at [28, 43] on button "Search" at bounding box center [18, 46] width 20 height 7
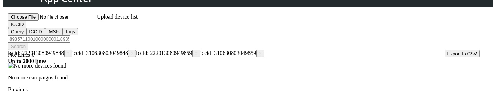
click at [26, 28] on button "ICCID" at bounding box center [17, 24] width 18 height 7
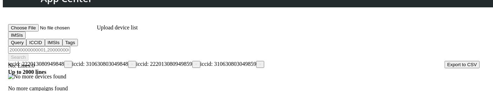
scroll to position [119, 0]
click at [70, 47] on input "Filter device list" at bounding box center [39, 50] width 62 height 7
paste input "222013080949859,310630803049859"
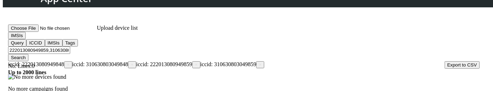
type input "222013080949859,310630803049859"
click at [70, 62] on span "×" at bounding box center [68, 64] width 2 height 5
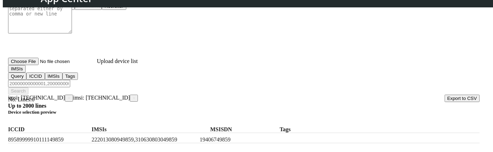
scroll to position [77, 0]
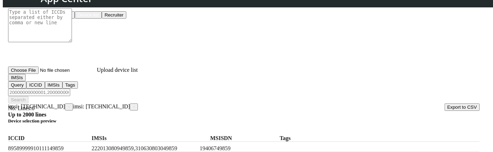
click at [70, 104] on span "×" at bounding box center [69, 106] width 2 height 5
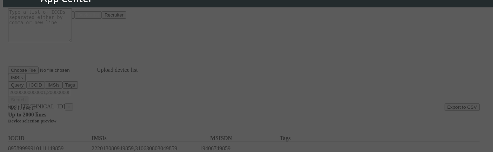
click at [73, 95] on div at bounding box center [246, 76] width 493 height 152
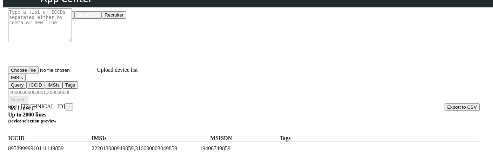
click at [70, 104] on span "×" at bounding box center [69, 106] width 2 height 5
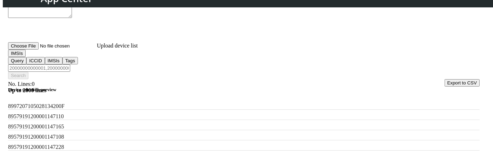
scroll to position [221, 0]
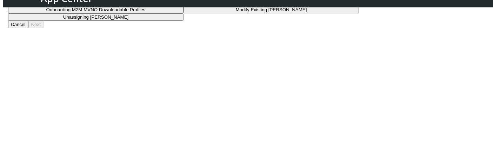
scroll to position [81, 0]
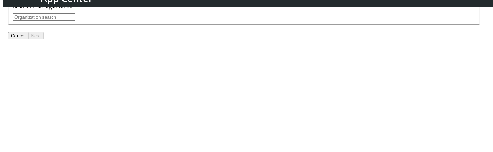
click at [75, 21] on input "text" at bounding box center [44, 16] width 62 height 7
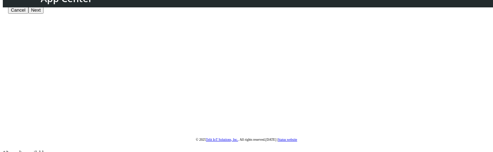
scroll to position [156, 0]
type input "TROPICAL_DEV"
click at [44, 13] on button "Next" at bounding box center [35, 9] width 15 height 7
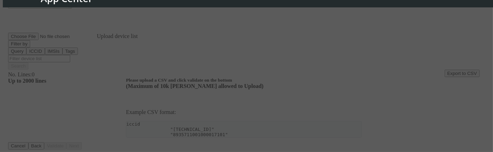
scroll to position [110, 0]
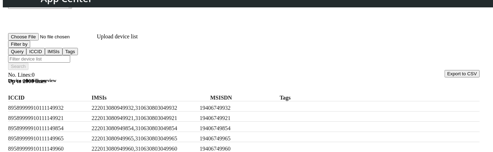
click at [70, 55] on input "Filter device list" at bounding box center [39, 58] width 62 height 7
paste input "222013080949859,310630803049859"
click at [157, 105] on label "222013080949932,310630803049932" at bounding box center [144, 108] width 105 height 6
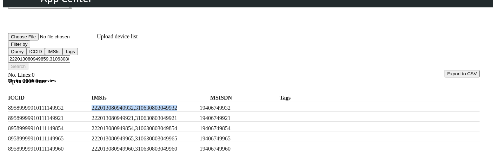
click at [157, 105] on label "222013080949932,310630803049932" at bounding box center [144, 108] width 105 height 6
copy label "222013080949932,310630803049932"
click at [70, 55] on input "222013080949859,310630803049859," at bounding box center [39, 58] width 62 height 7
paste input "222013080949932,310630803049932"
type input "222013080949859,310630803049859,222013080949932,310630803049932"
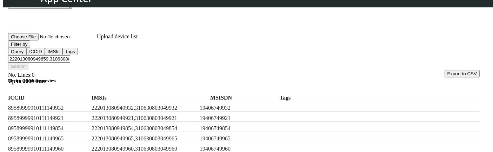
click at [30, 48] on button "Filter by" at bounding box center [19, 43] width 22 height 7
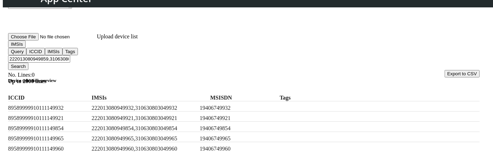
click at [28, 62] on button "Search" at bounding box center [18, 65] width 20 height 7
